Goal: Task Accomplishment & Management: Use online tool/utility

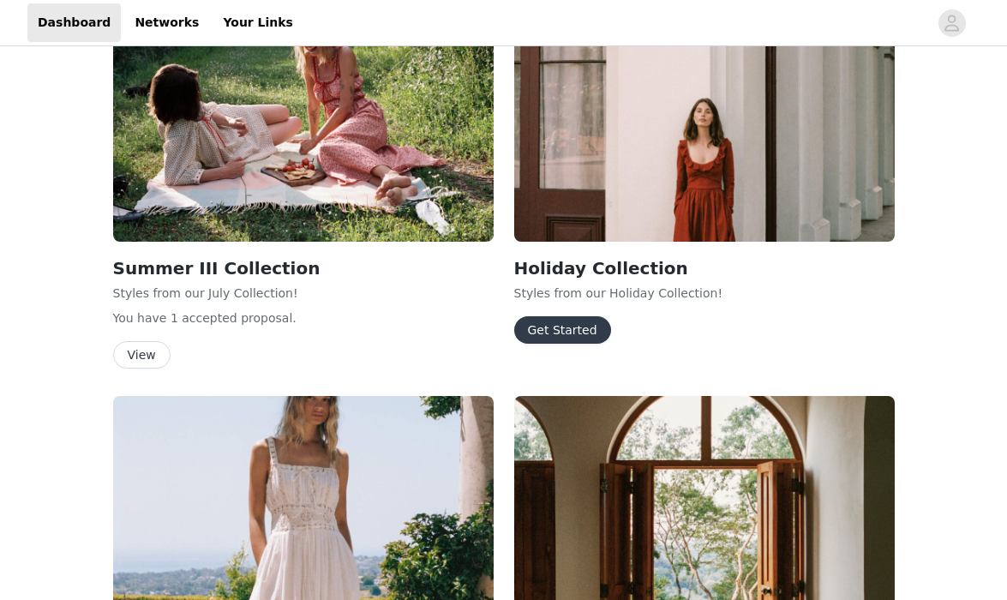
scroll to position [1237, 0]
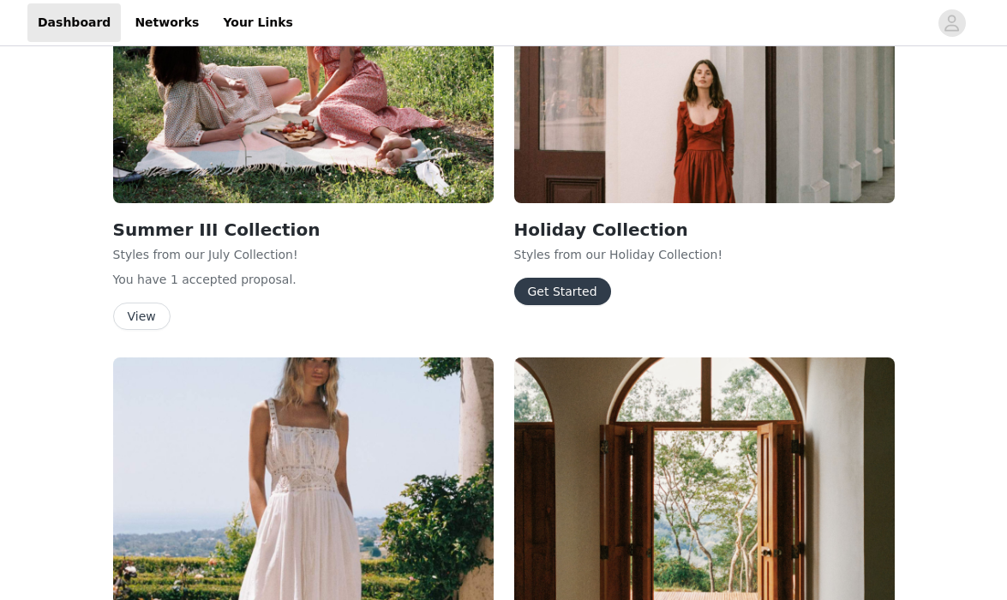
click at [562, 278] on button "Get Started" at bounding box center [562, 291] width 97 height 27
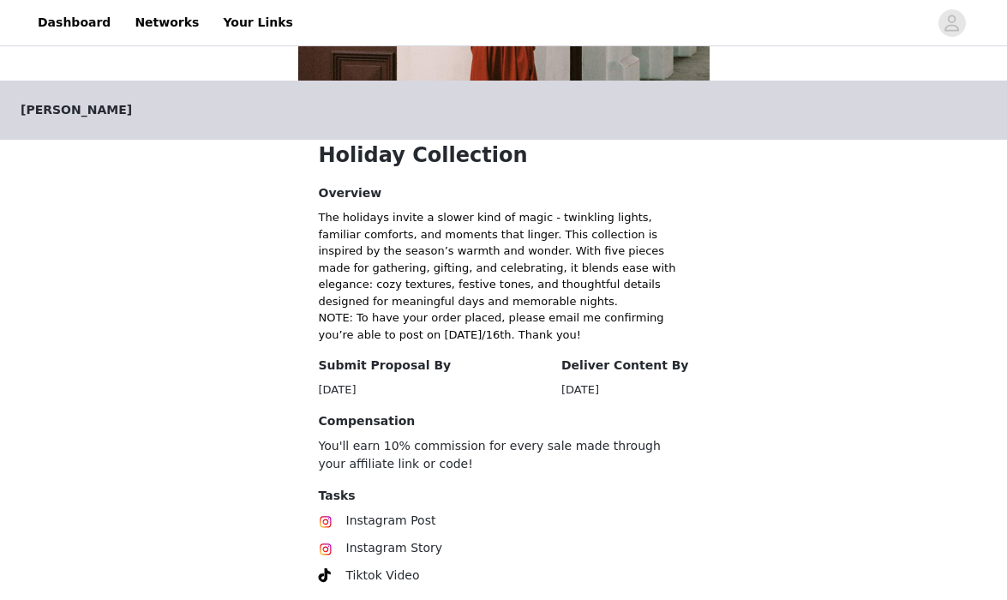
scroll to position [401, 0]
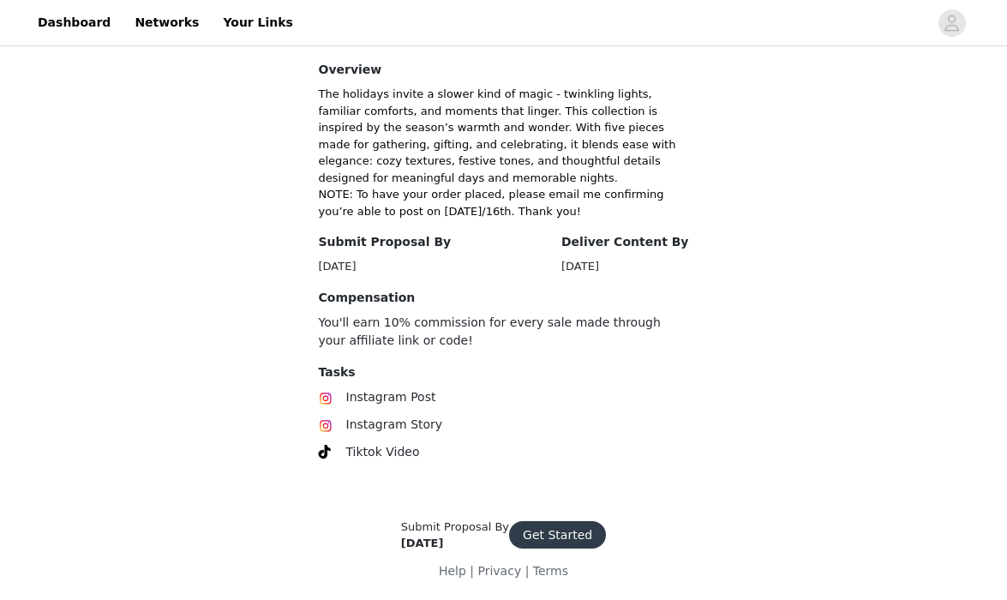
click at [576, 534] on button "Get Started" at bounding box center [557, 534] width 97 height 27
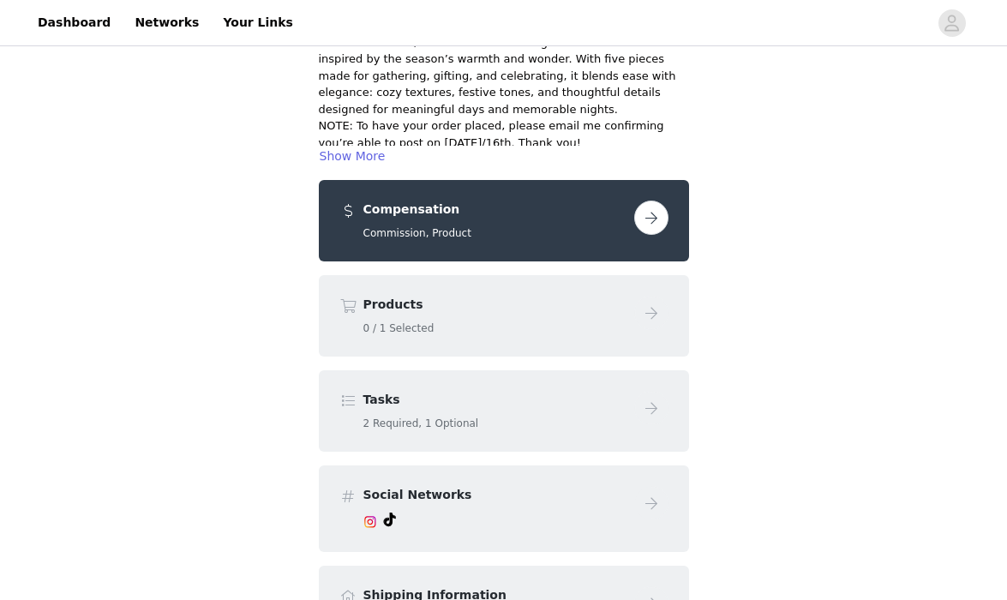
click at [649, 214] on button "button" at bounding box center [651, 217] width 34 height 34
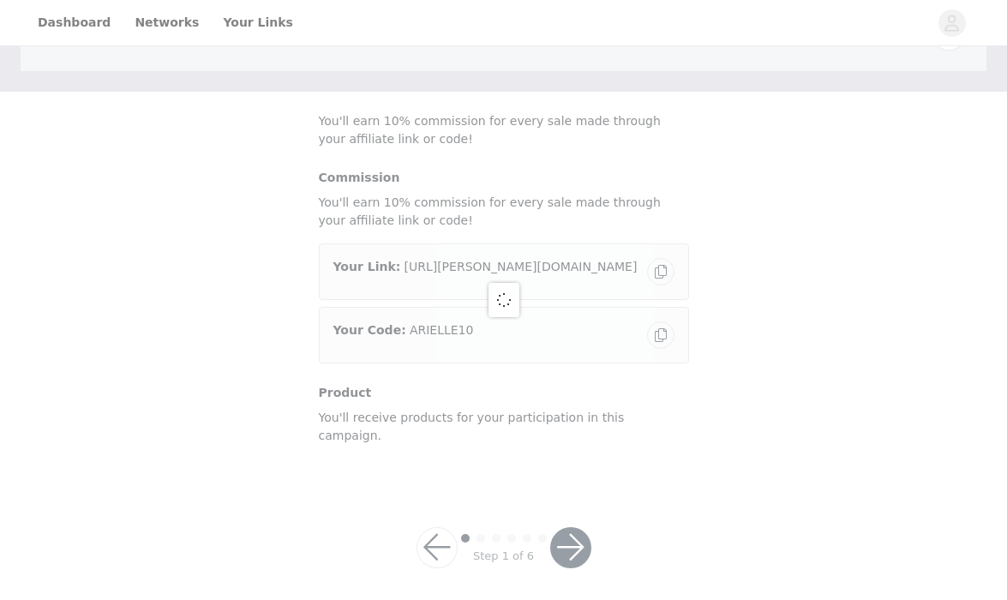
scroll to position [87, 0]
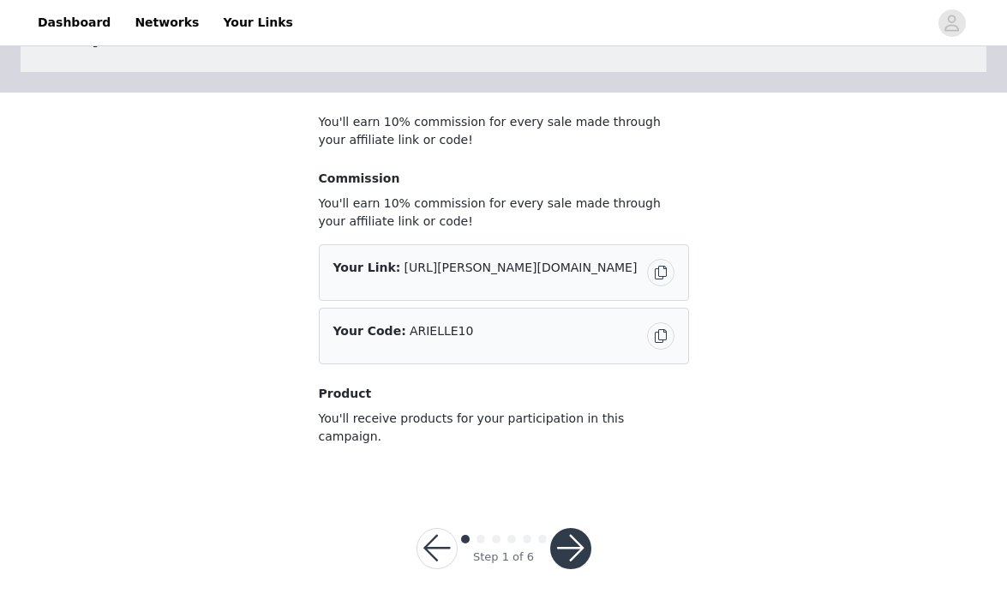
click at [579, 539] on button "button" at bounding box center [570, 548] width 41 height 41
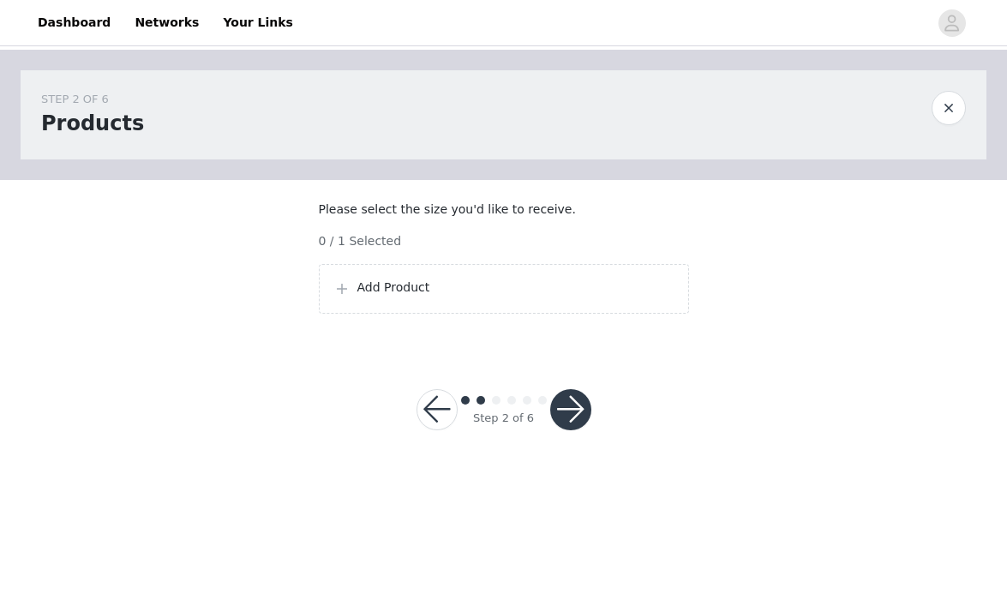
click at [459, 296] on p "Add Product" at bounding box center [515, 287] width 317 height 18
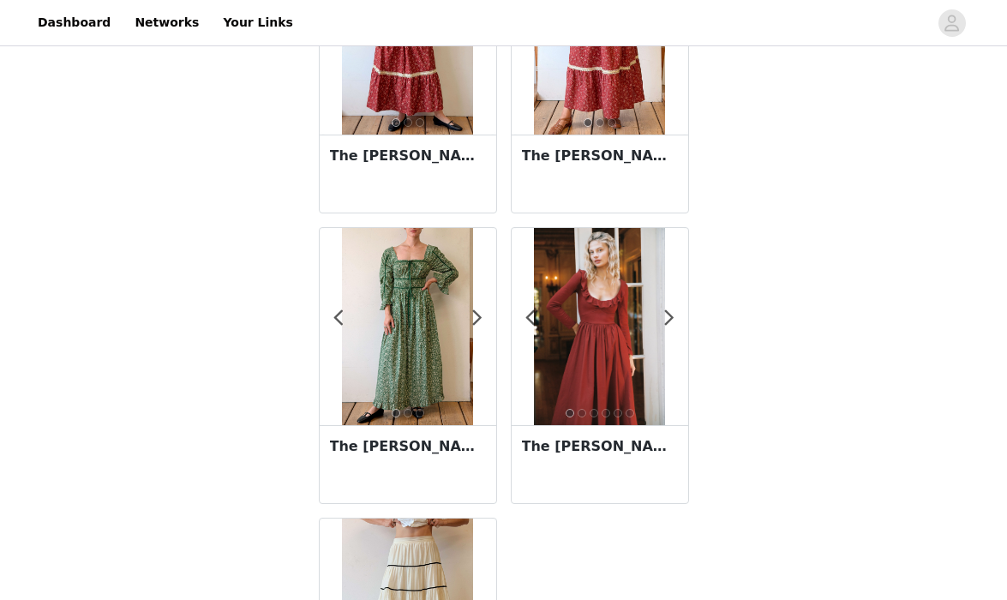
scroll to position [404, 0]
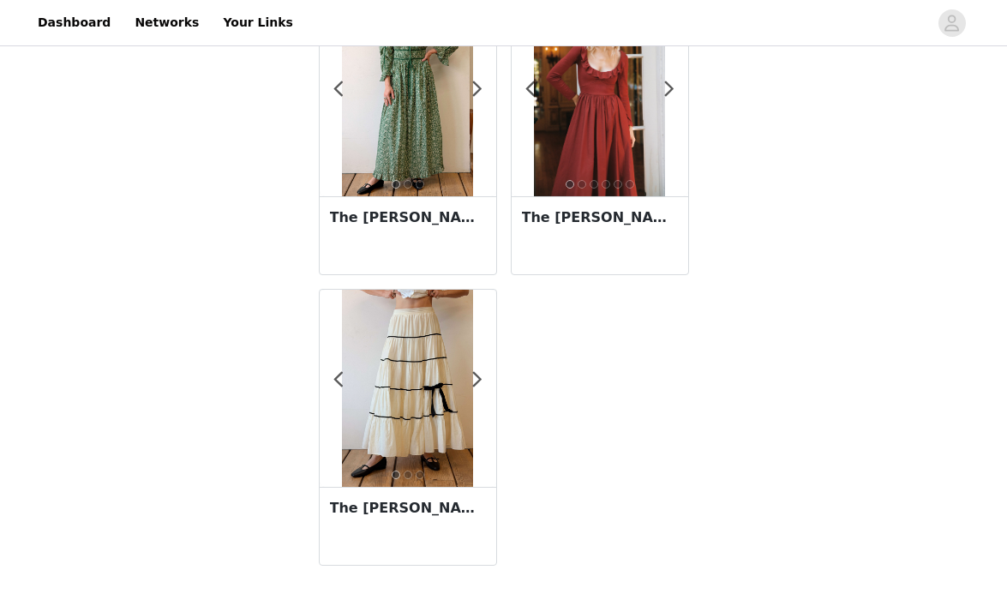
click at [425, 510] on h3 "The [PERSON_NAME] Skirt" at bounding box center [408, 508] width 156 height 21
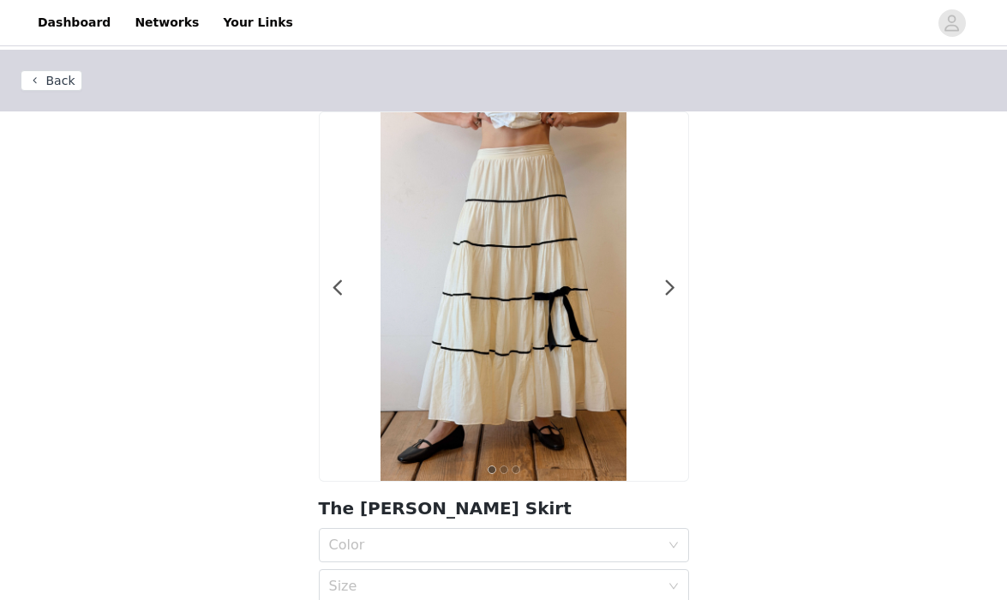
scroll to position [138, 0]
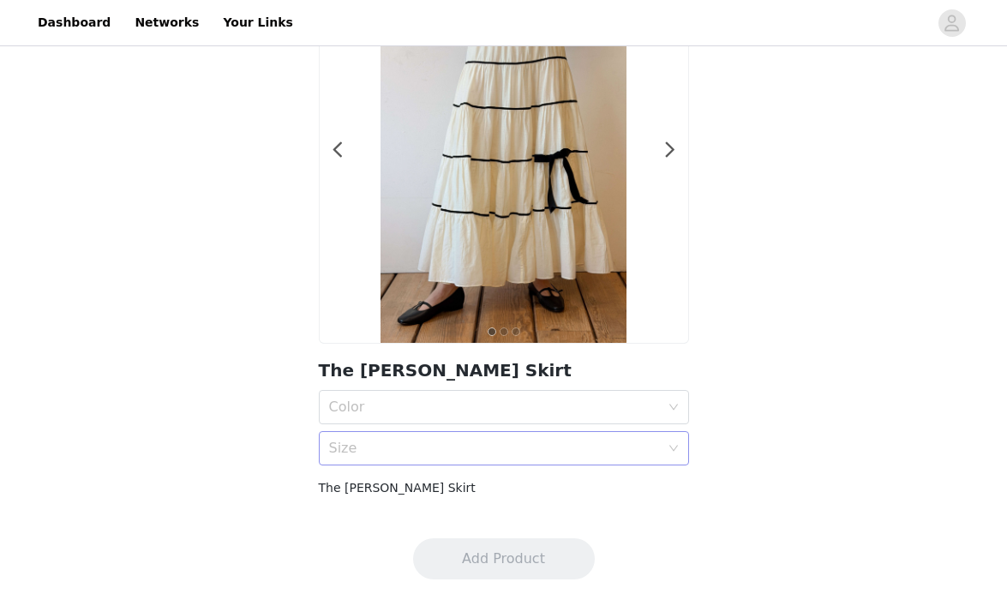
click at [431, 440] on div "Size" at bounding box center [494, 447] width 331 height 17
